Goal: Find specific page/section: Find specific page/section

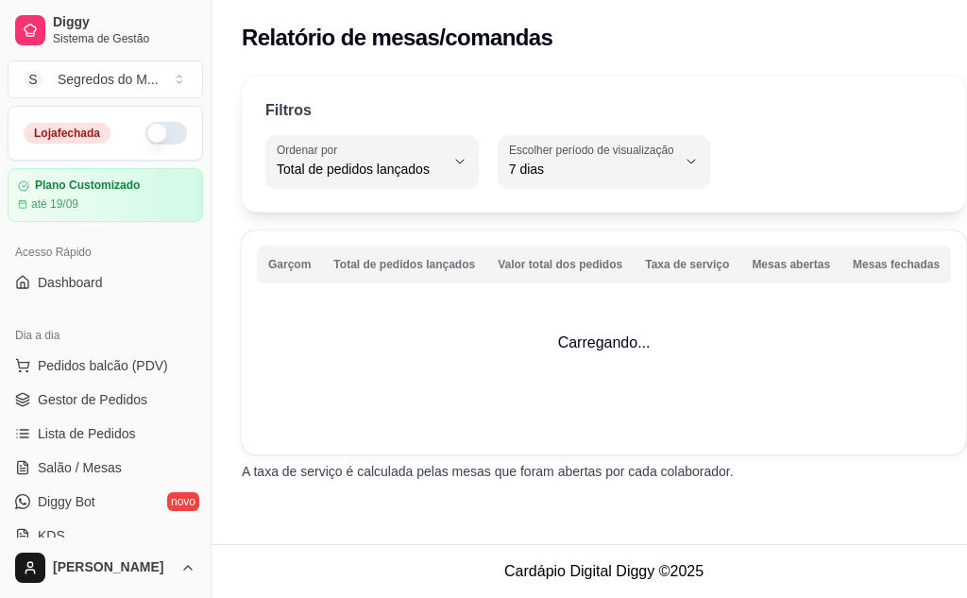
select select "TOTAL_OF_ORDERS"
select select "7"
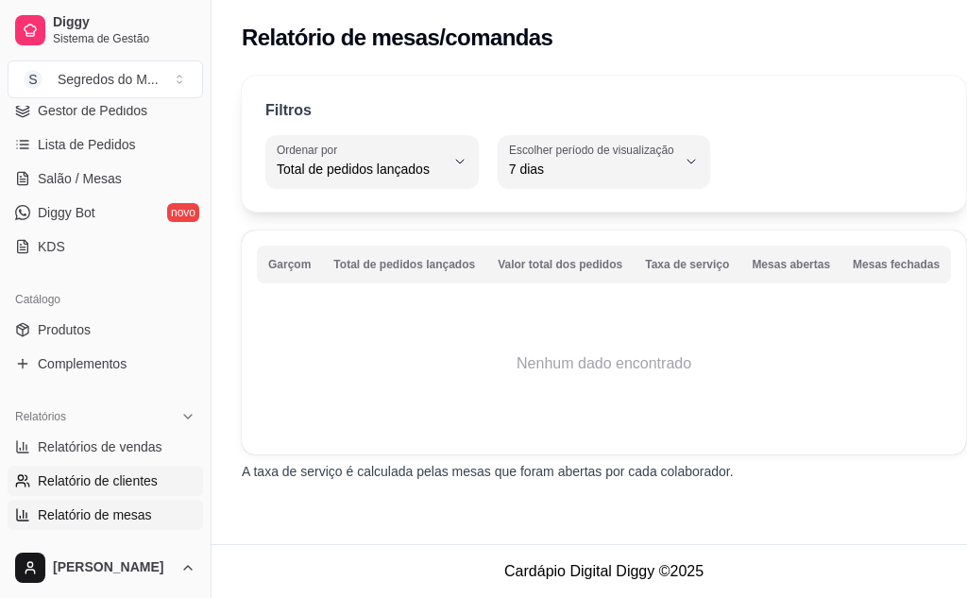
click at [108, 469] on link "Relatório de clientes" at bounding box center [105, 481] width 195 height 30
select select "30"
select select "HIGHEST_TOTAL_SPENT_WITH_ORDERS"
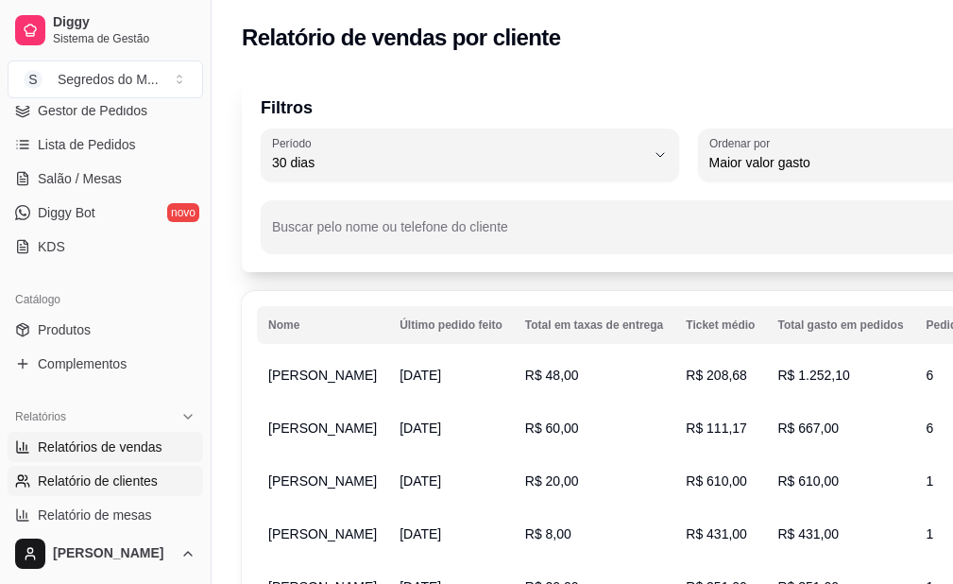
click at [51, 442] on span "Relatórios de vendas" at bounding box center [100, 446] width 125 height 19
select select "ALL"
select select "0"
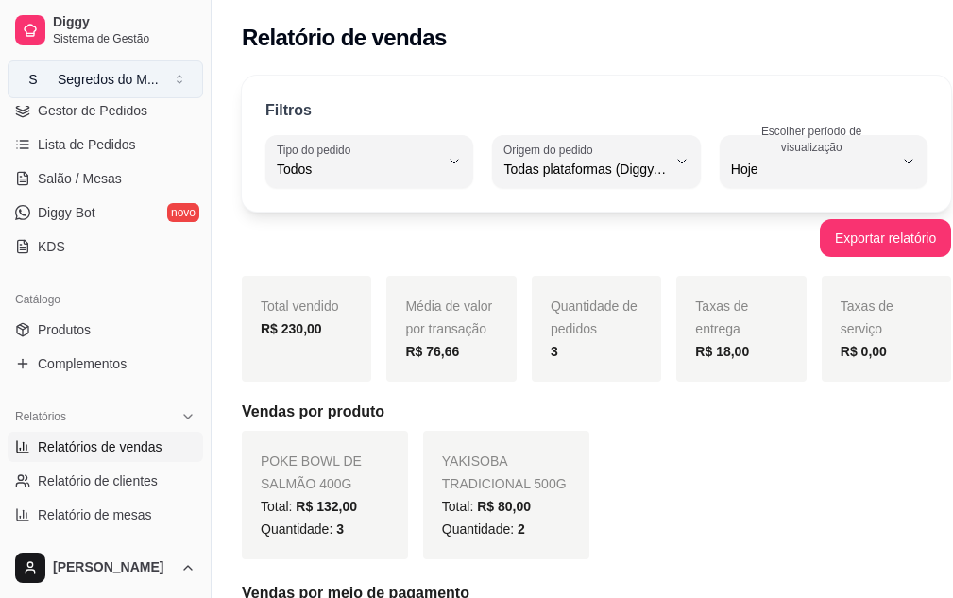
click at [97, 81] on div "Segredos do M ..." at bounding box center [108, 79] width 101 height 19
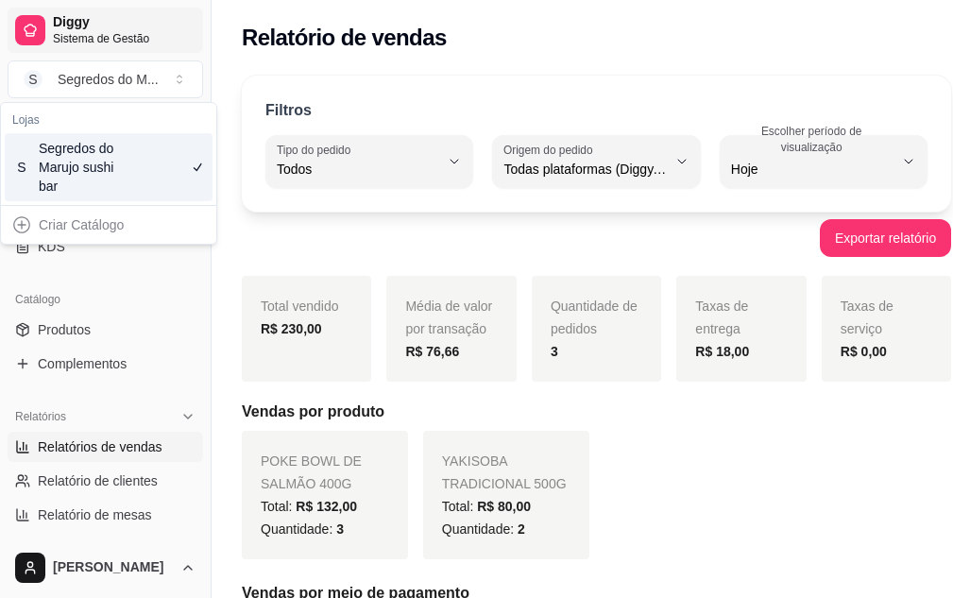
click at [83, 27] on span "Diggy" at bounding box center [124, 22] width 143 height 17
